Goal: Information Seeking & Learning: Learn about a topic

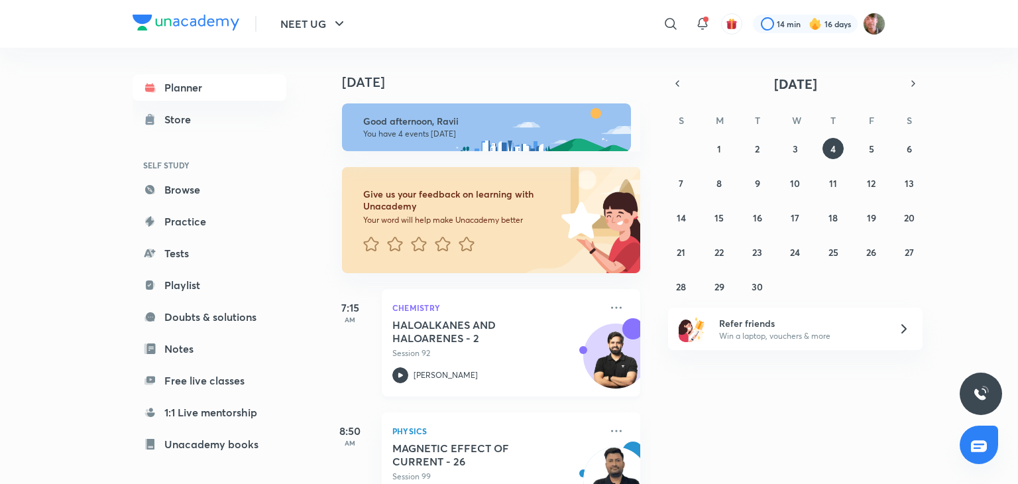
click at [396, 370] on icon at bounding box center [400, 375] width 16 height 16
click at [673, 76] on button "button" at bounding box center [677, 83] width 19 height 19
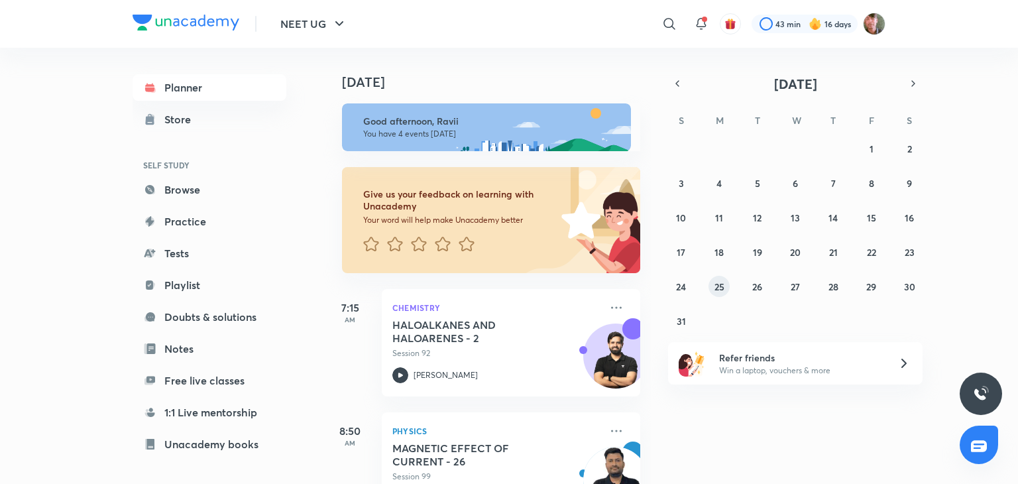
click at [723, 286] on abbr "25" at bounding box center [719, 286] width 10 height 13
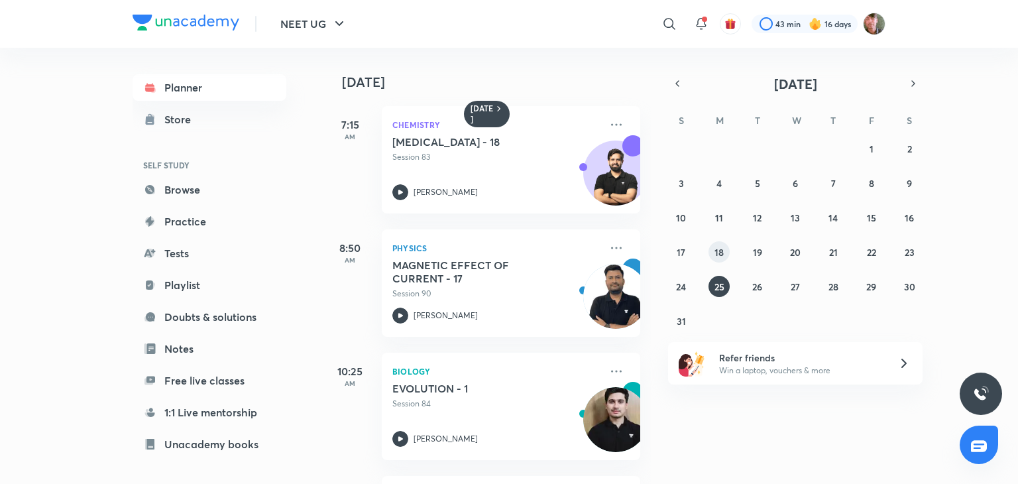
click at [724, 255] on button "18" at bounding box center [719, 251] width 21 height 21
click at [404, 191] on icon at bounding box center [400, 192] width 16 height 16
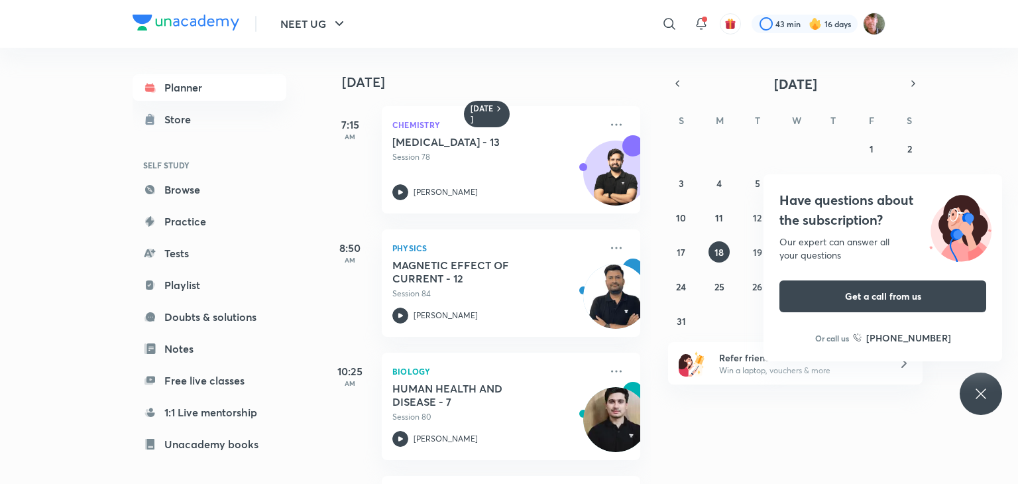
click at [970, 385] on div "Have questions about the subscription? Our expert can answer all your questions…" at bounding box center [981, 393] width 42 height 42
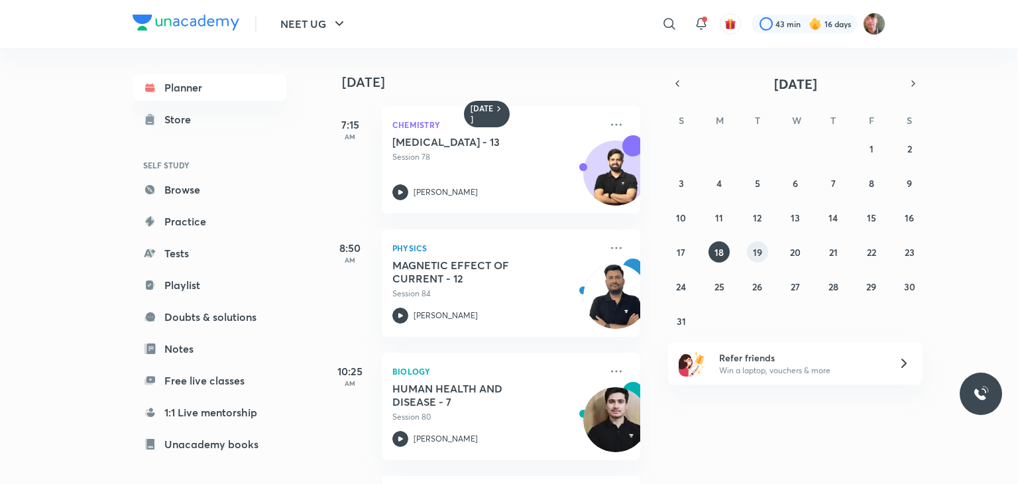
click at [757, 256] on abbr "19" at bounding box center [757, 252] width 9 height 13
click at [826, 21] on div at bounding box center [805, 24] width 106 height 19
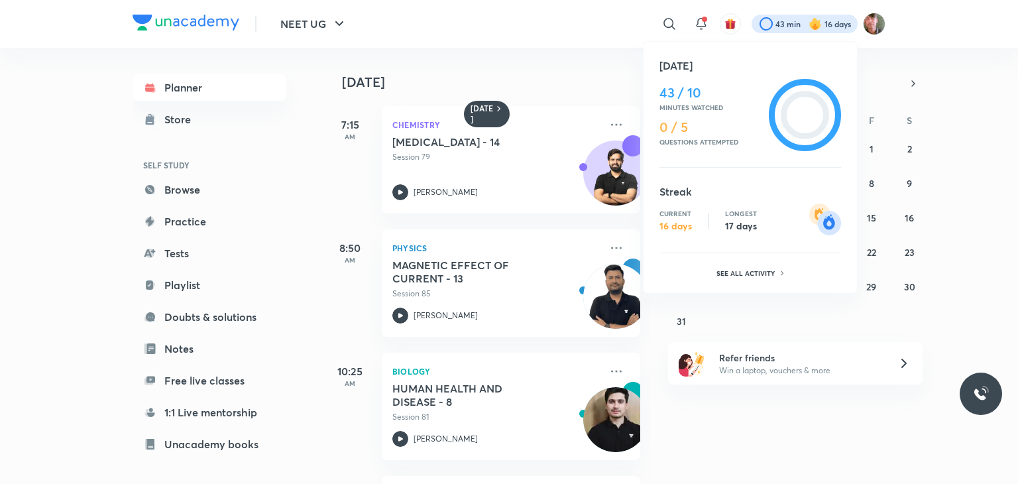
click at [402, 195] on div at bounding box center [509, 242] width 1018 height 484
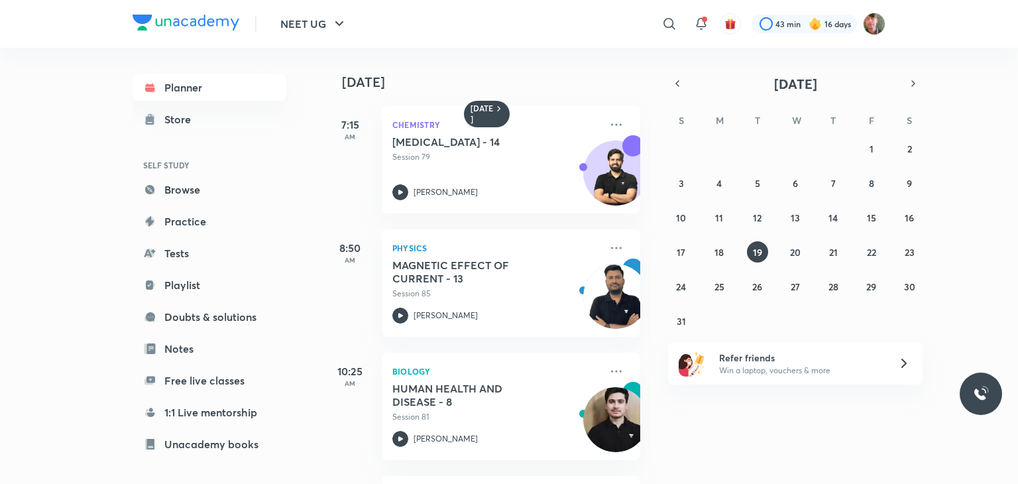
click at [402, 195] on icon at bounding box center [400, 192] width 16 height 16
